Goal: Transaction & Acquisition: Purchase product/service

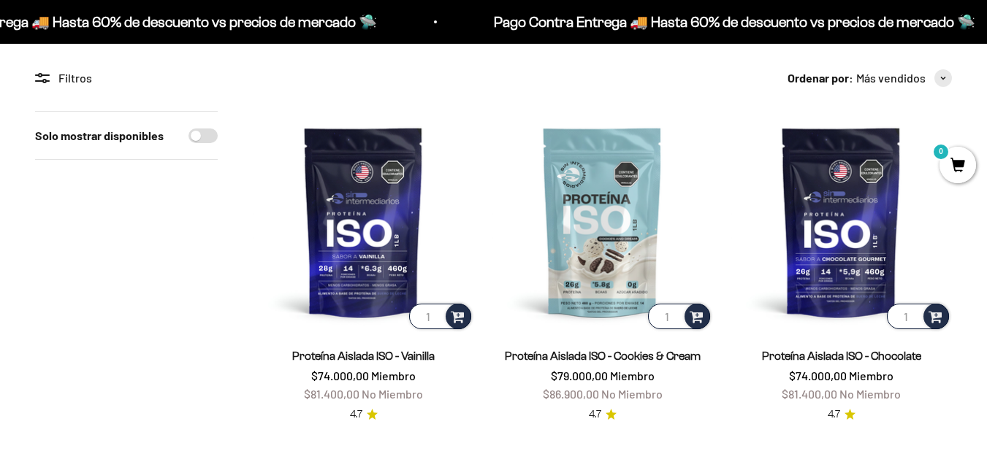
scroll to position [146, 0]
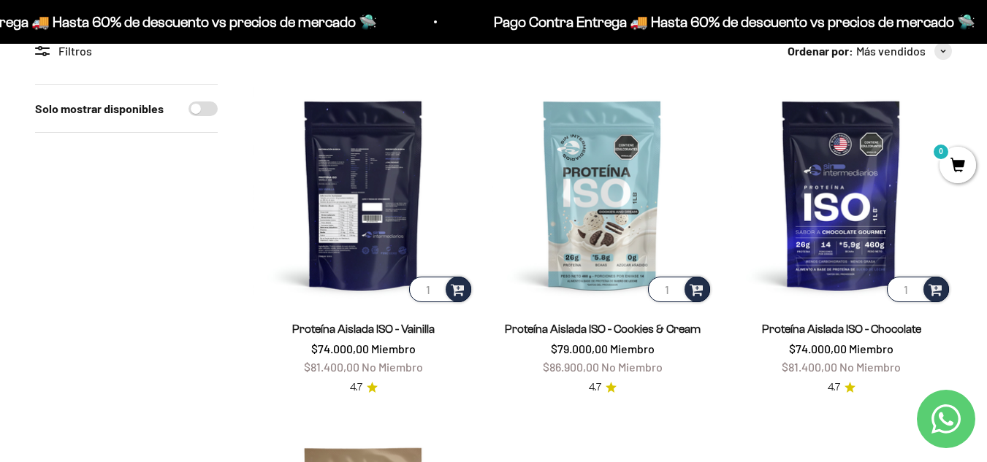
click at [362, 234] on img at bounding box center [363, 194] width 221 height 221
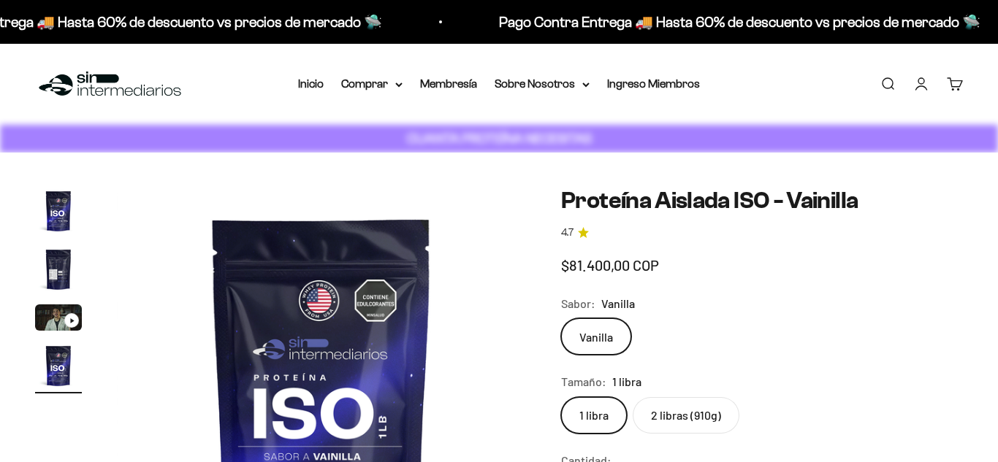
click at [678, 373] on fieldset "Tamaño: 1 libra 1 libra 2 libras (910g)" at bounding box center [762, 403] width 402 height 61
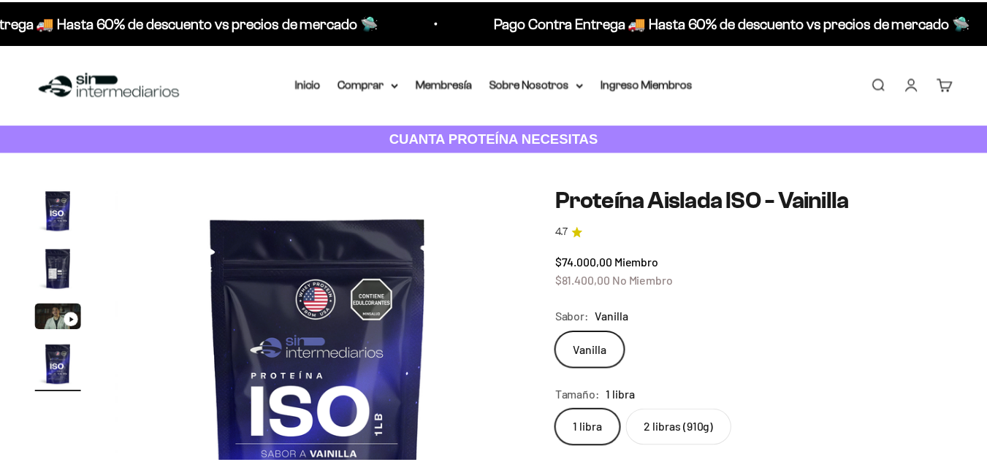
scroll to position [102, 0]
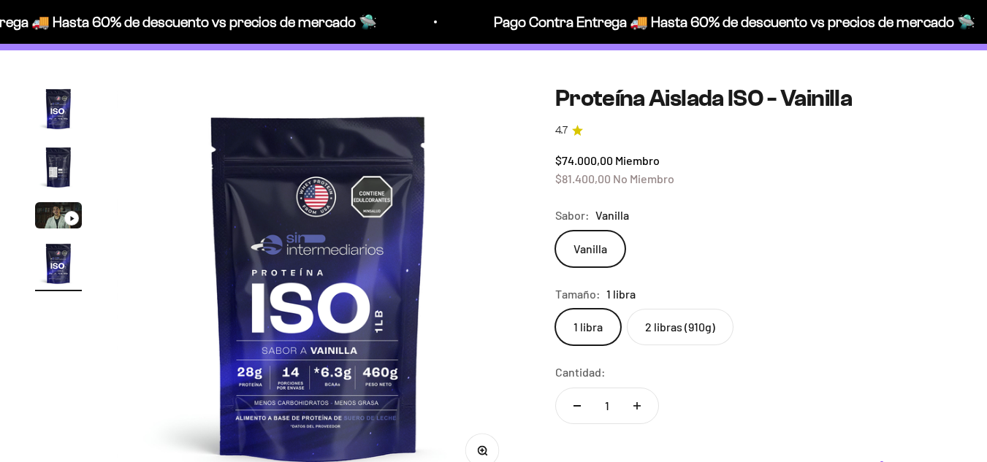
click at [699, 324] on label "2 libras (910g)" at bounding box center [680, 327] width 107 height 37
click at [555, 309] on input "2 libras (910g)" at bounding box center [555, 308] width 1 height 1
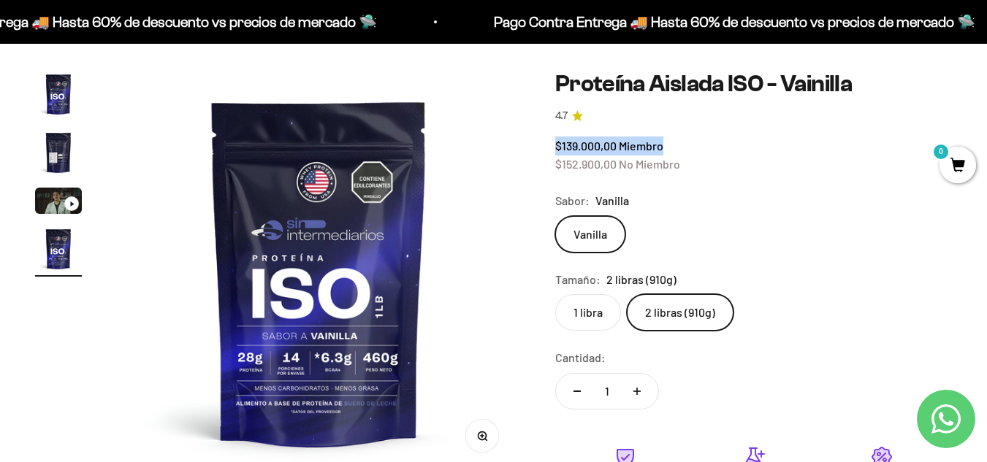
drag, startPoint x: 563, startPoint y: 139, endPoint x: 670, endPoint y: 144, distance: 106.8
click at [706, 173] on div "$139.000,00 Miembro $152.900,00 No Miembro" at bounding box center [753, 155] width 397 height 37
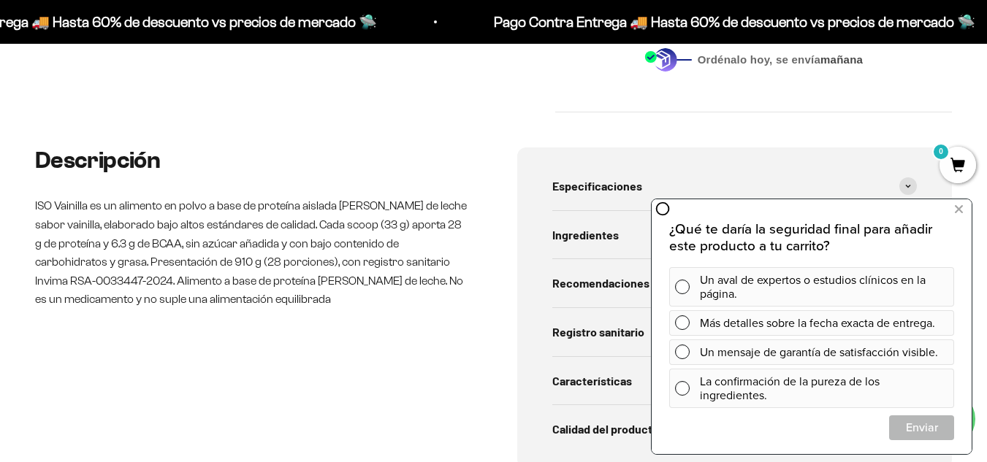
scroll to position [701, 0]
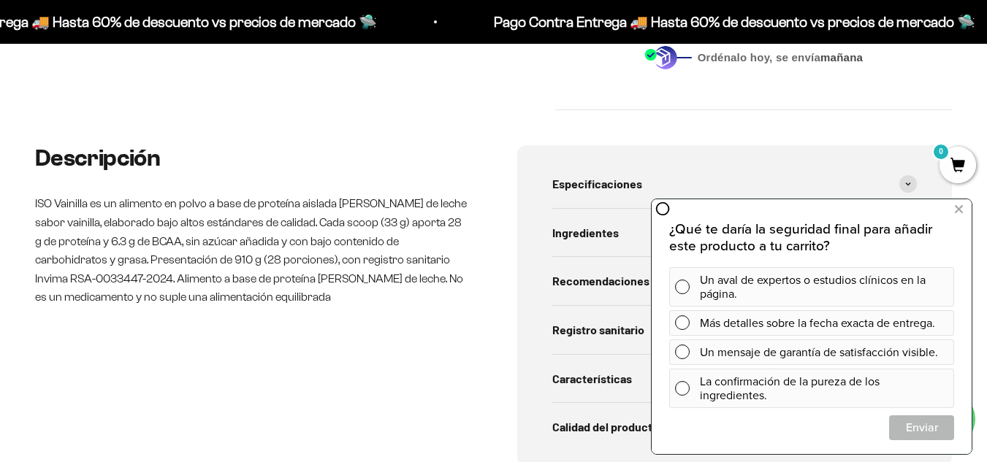
click at [598, 231] on span "Ingredientes" at bounding box center [585, 233] width 66 height 19
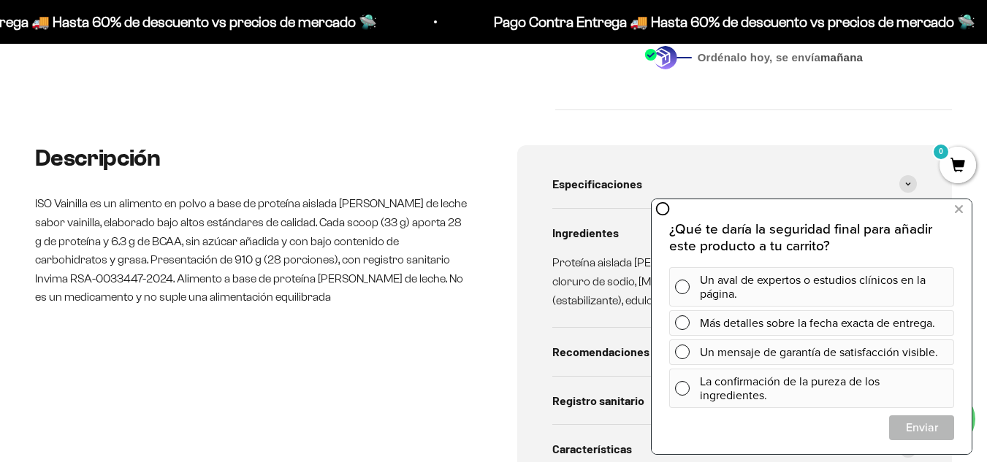
click at [488, 320] on div "Descripción ISO Vainilla es un alimento en polvo a base de proteína aislada [PE…" at bounding box center [493, 340] width 917 height 391
click at [955, 202] on icon at bounding box center [959, 209] width 8 height 19
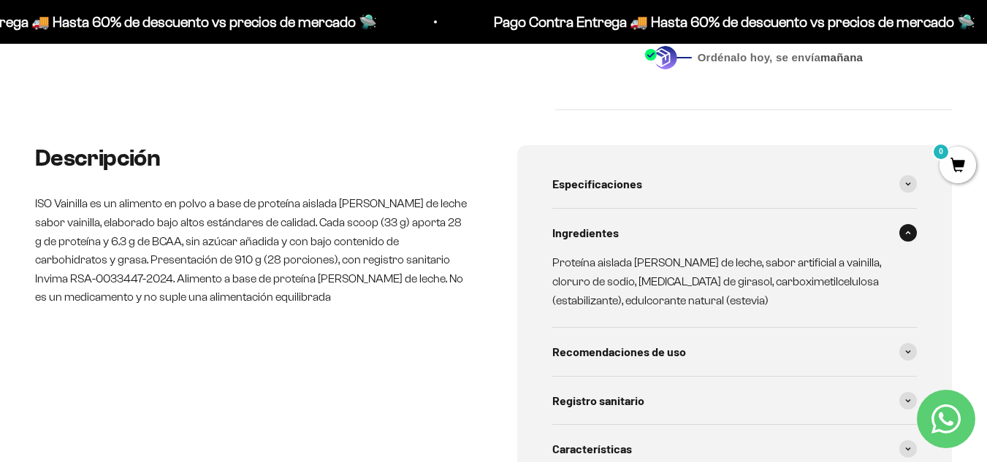
click at [671, 310] on p "Proteína aislada [PERSON_NAME] de leche, sabor artificial a vainilla, cloruro d…" at bounding box center [726, 282] width 348 height 56
click at [671, 308] on p "Proteína aislada [PERSON_NAME] de leche, sabor artificial a vainilla, cloruro d…" at bounding box center [726, 282] width 348 height 56
